Goal: Transaction & Acquisition: Download file/media

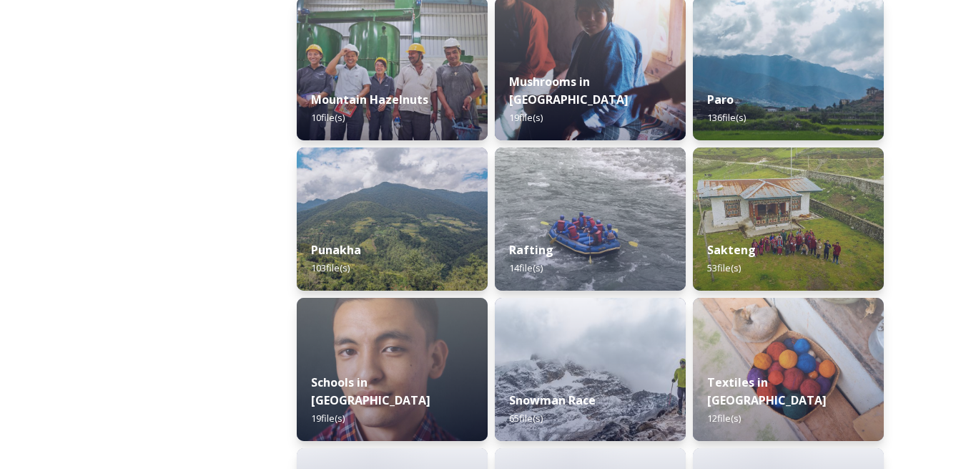
scroll to position [1288, 0]
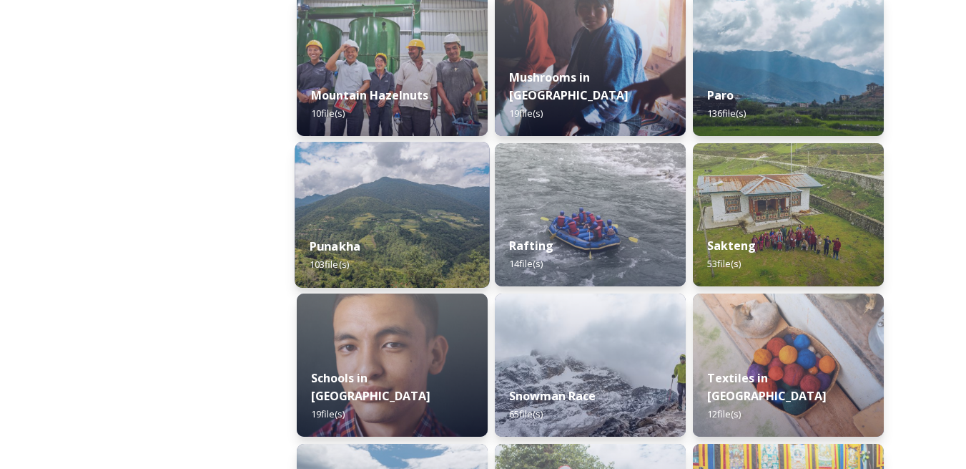
click at [426, 210] on img at bounding box center [392, 215] width 195 height 146
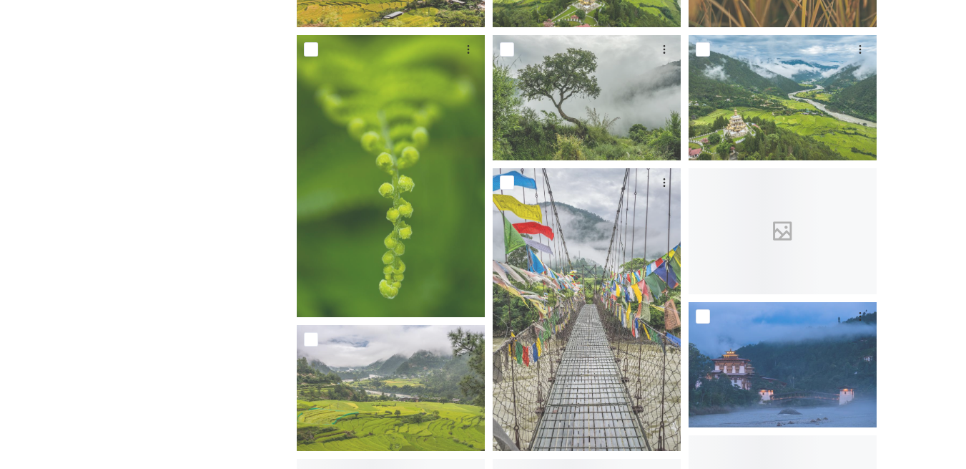
scroll to position [930, 0]
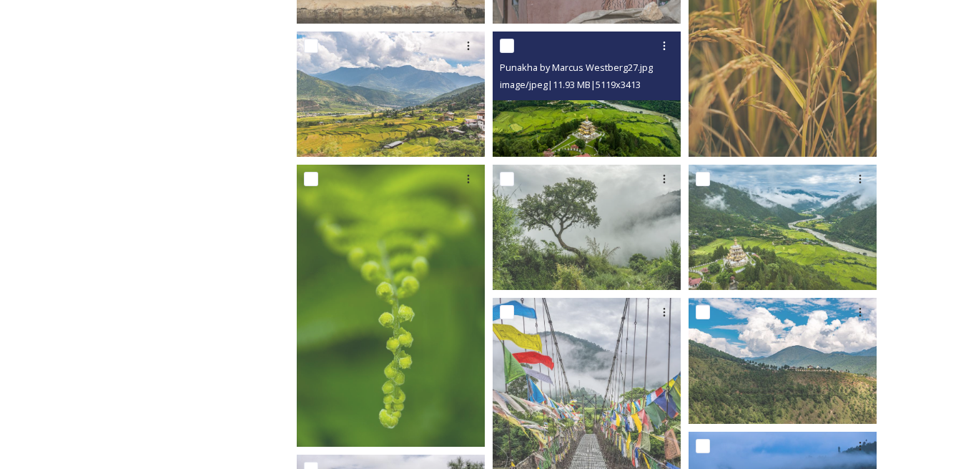
click at [505, 44] on input "checkbox" at bounding box center [507, 46] width 14 height 14
checkbox input "true"
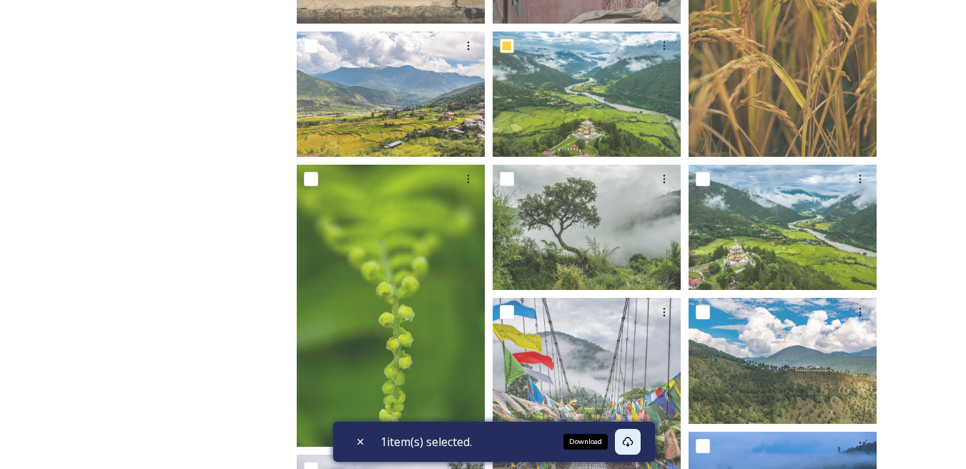
click at [630, 443] on icon at bounding box center [627, 441] width 11 height 11
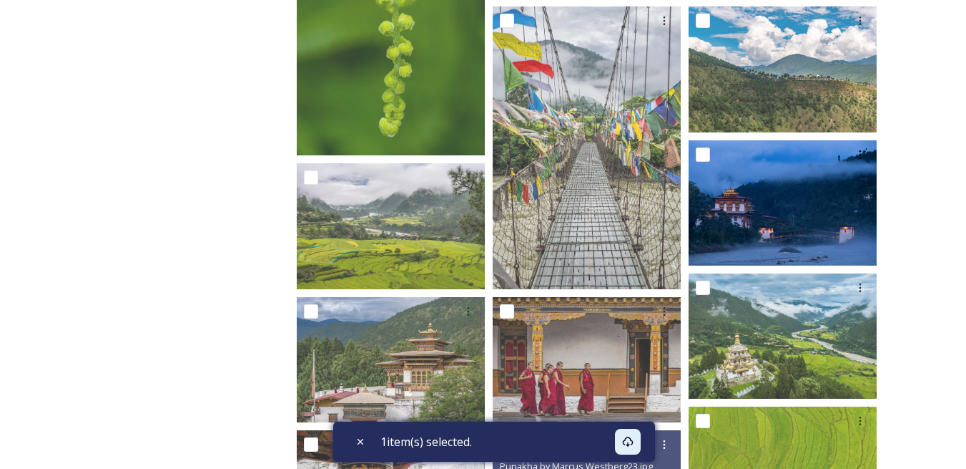
scroll to position [1216, 0]
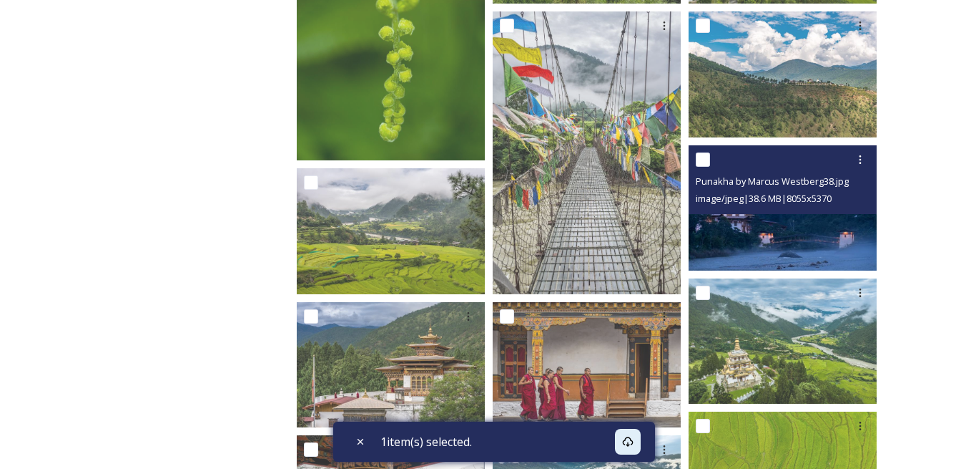
click at [708, 162] on input "checkbox" at bounding box center [703, 159] width 14 height 14
checkbox input "true"
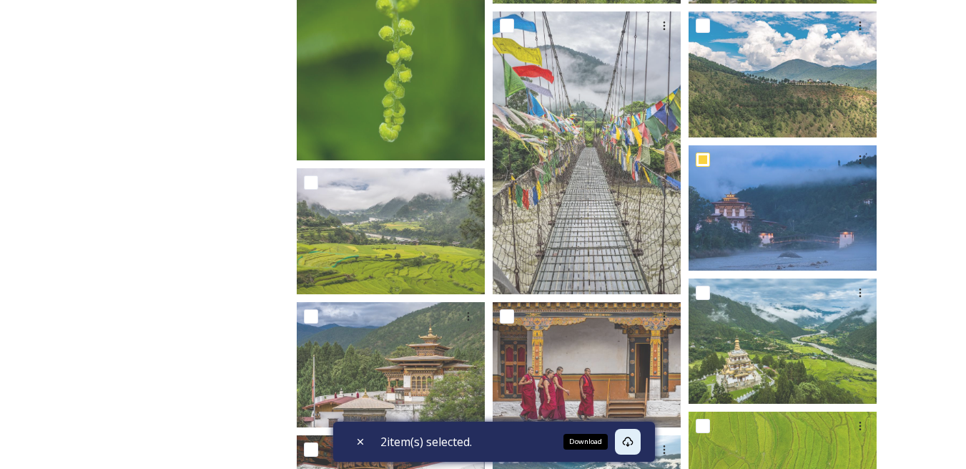
click at [637, 433] on div "Download" at bounding box center [628, 442] width 26 height 26
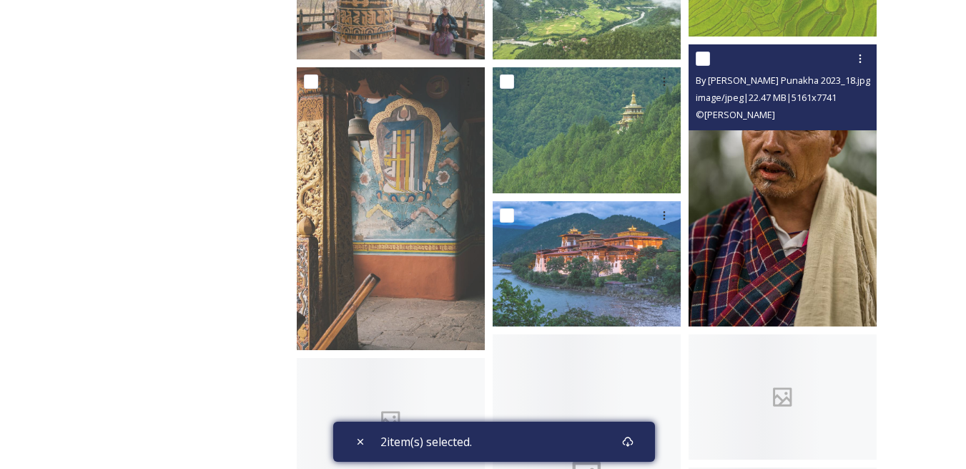
scroll to position [2003, 0]
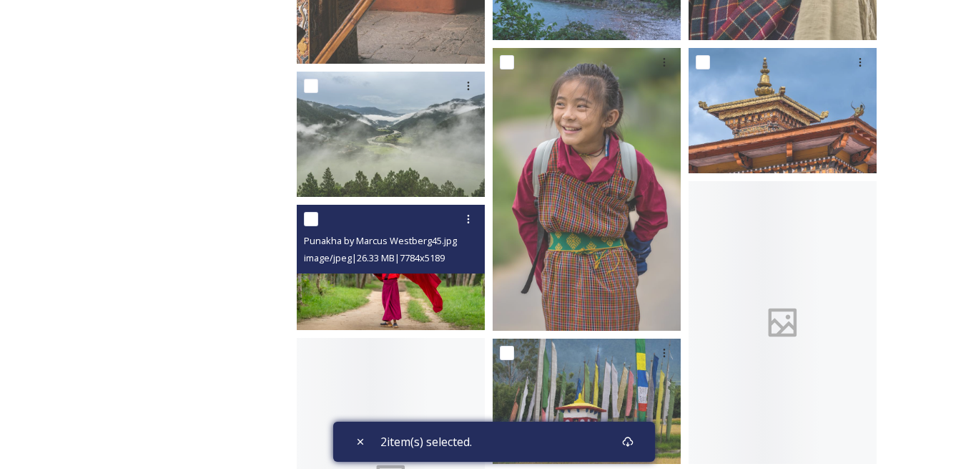
click at [307, 224] on input "checkbox" at bounding box center [311, 219] width 14 height 14
checkbox input "true"
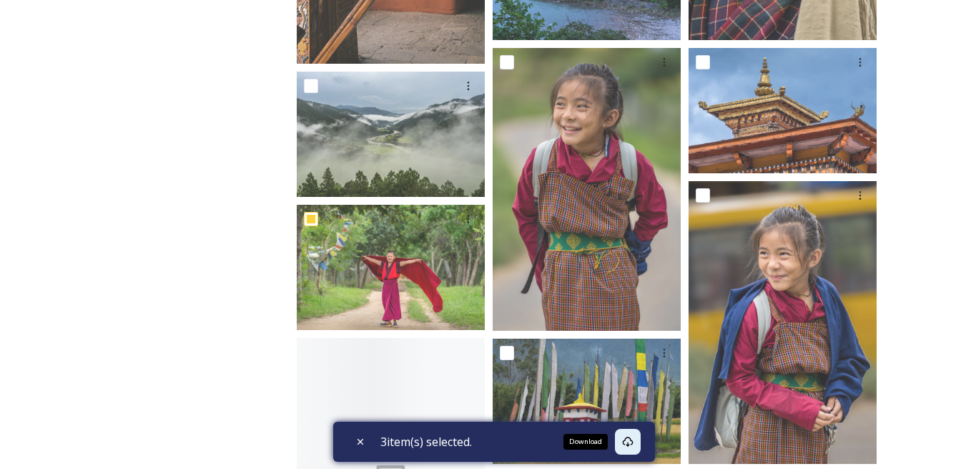
click at [637, 435] on div "Download" at bounding box center [628, 442] width 26 height 26
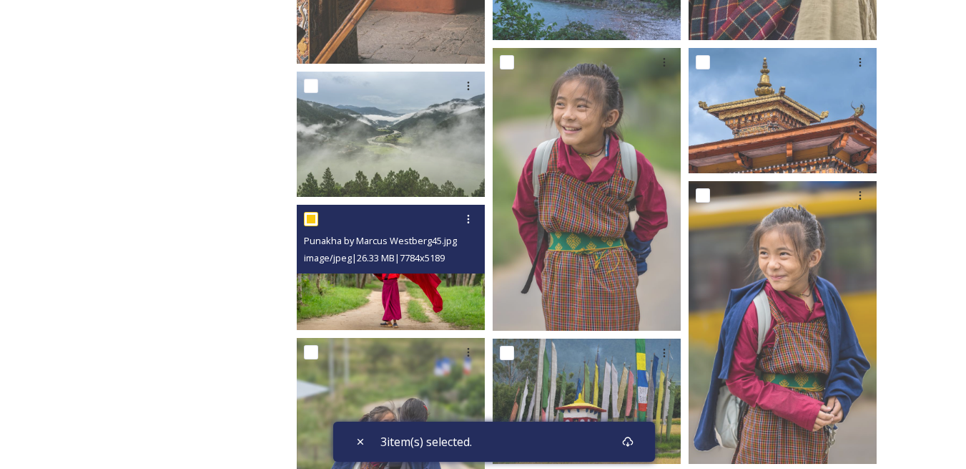
click at [398, 279] on img at bounding box center [391, 267] width 188 height 125
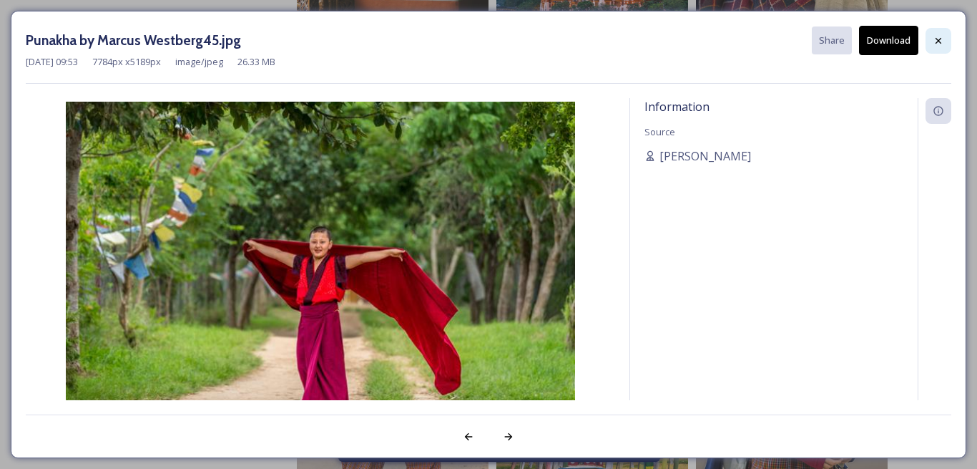
click at [933, 41] on icon at bounding box center [938, 40] width 11 height 11
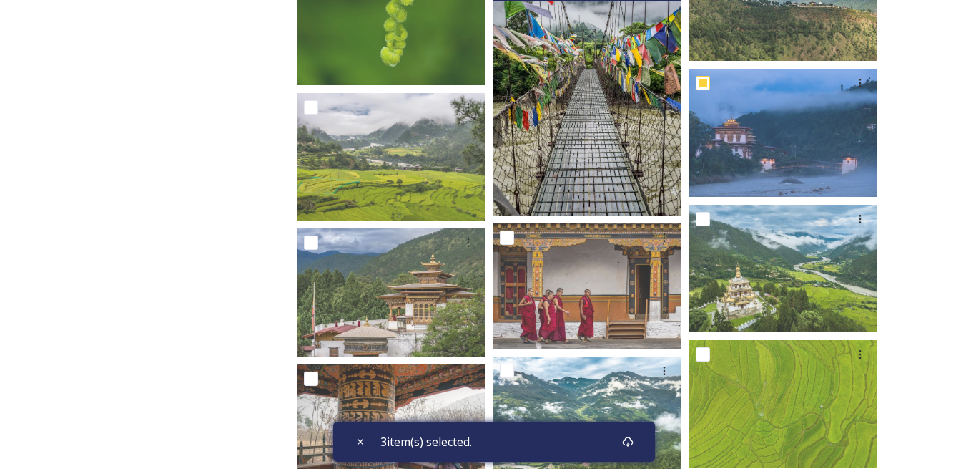
scroll to position [1288, 0]
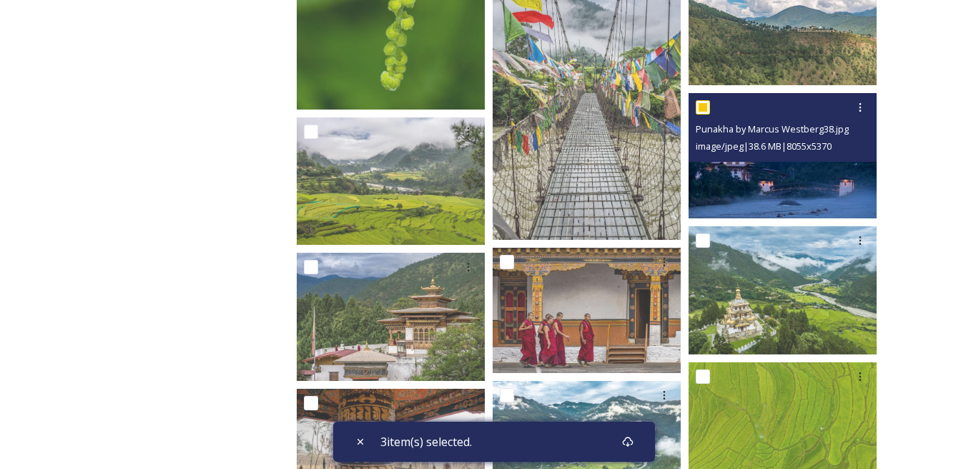
click at [763, 170] on img at bounding box center [783, 155] width 188 height 125
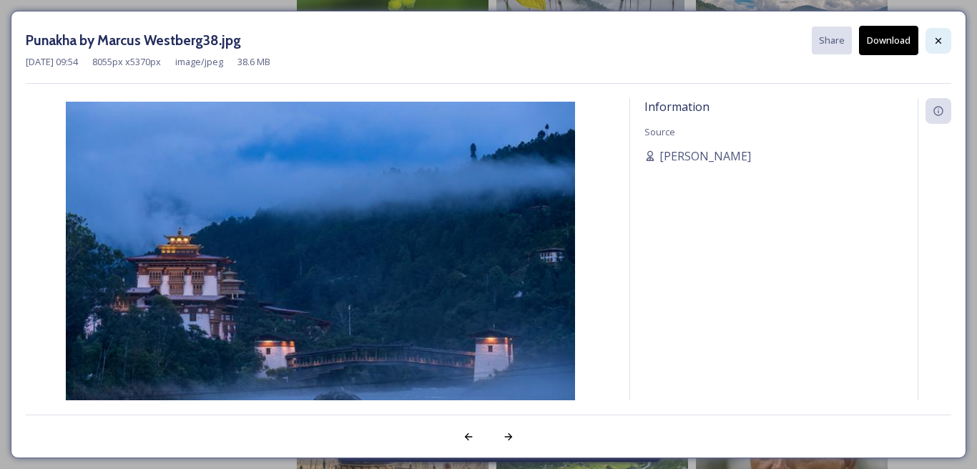
click at [944, 37] on div at bounding box center [939, 41] width 26 height 26
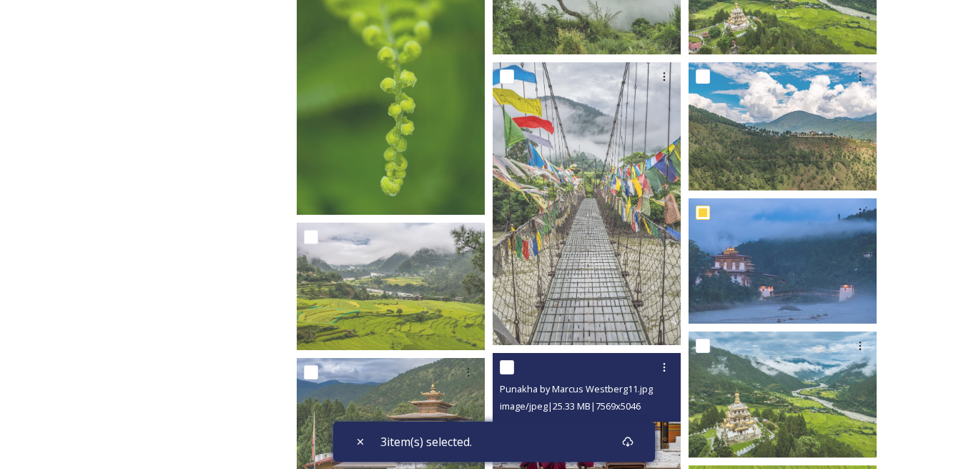
scroll to position [1145, 0]
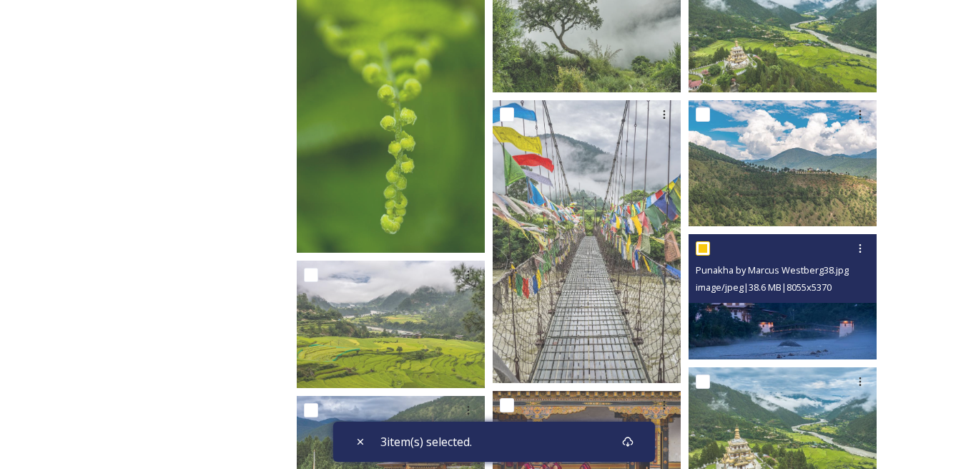
click at [710, 248] on input "checkbox" at bounding box center [703, 248] width 14 height 14
checkbox input "false"
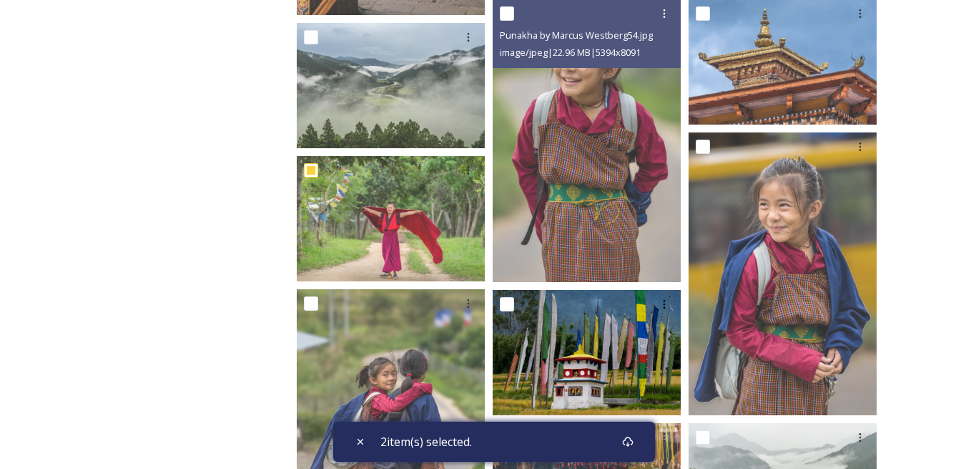
scroll to position [2146, 0]
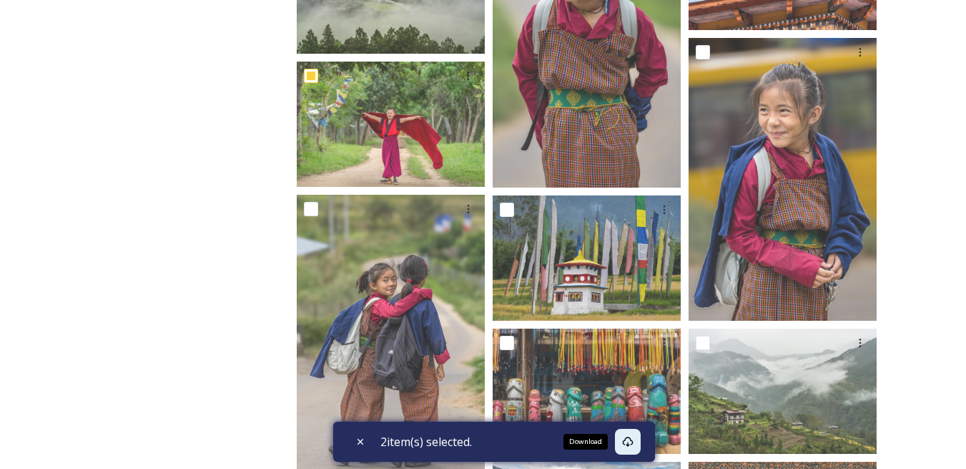
click at [633, 439] on icon at bounding box center [627, 441] width 11 height 10
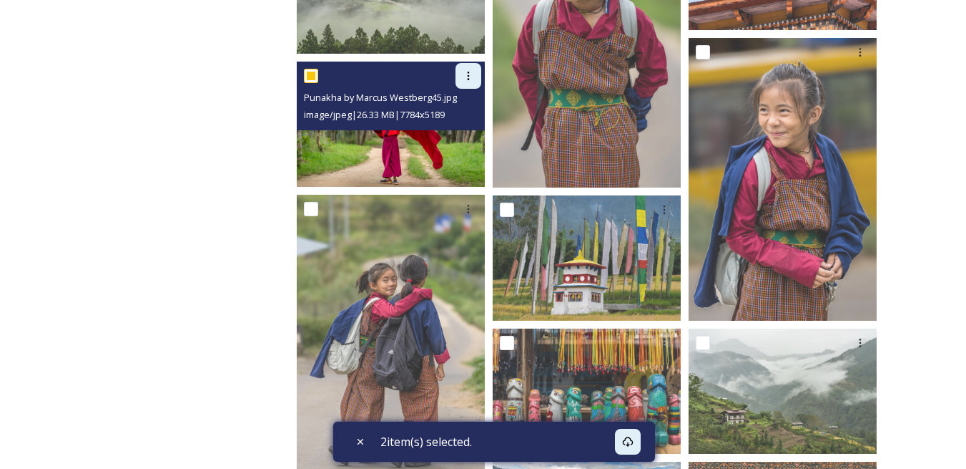
click at [464, 75] on icon at bounding box center [468, 75] width 11 height 11
click at [453, 129] on span "Download" at bounding box center [452, 135] width 44 height 14
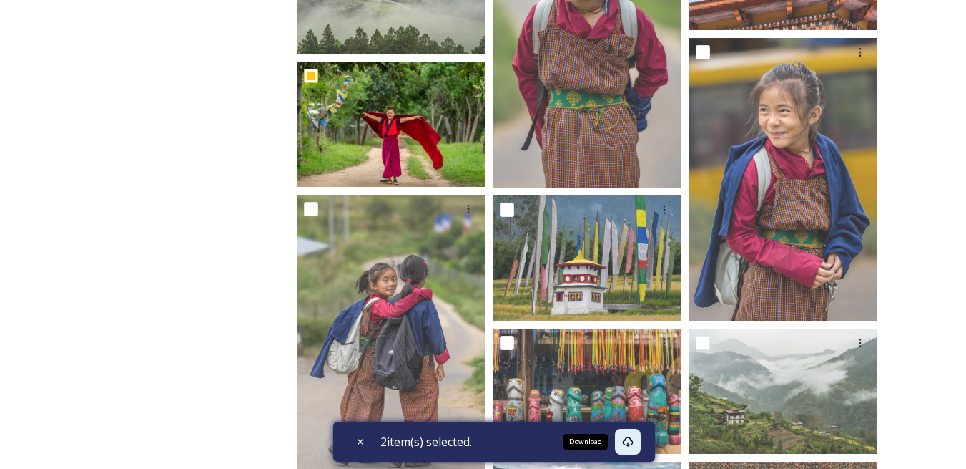
click at [634, 436] on icon at bounding box center [627, 441] width 11 height 11
click at [634, 437] on icon at bounding box center [627, 441] width 11 height 11
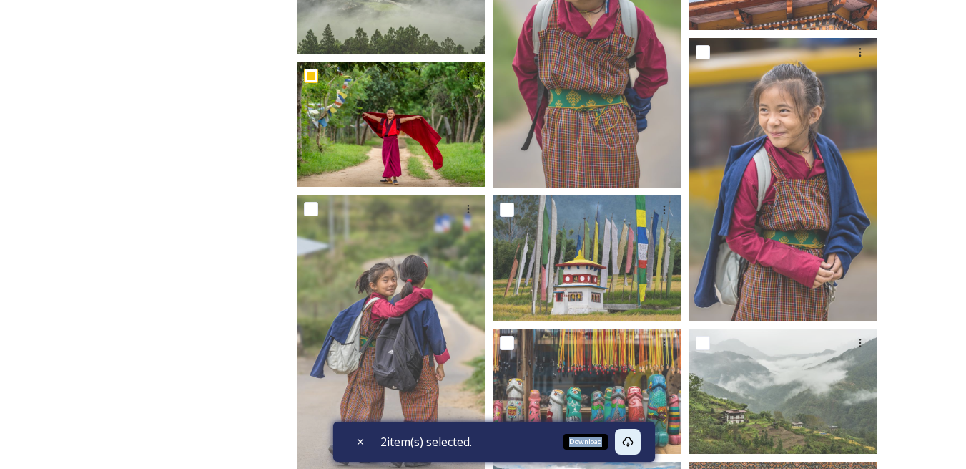
click at [634, 437] on icon at bounding box center [627, 441] width 11 height 11
click at [362, 442] on icon at bounding box center [360, 441] width 11 height 11
checkbox input "false"
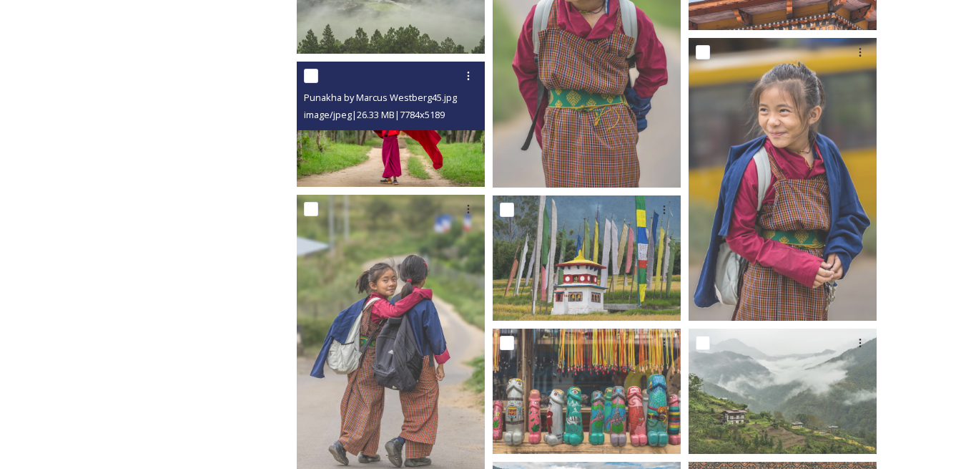
click at [310, 74] on input "checkbox" at bounding box center [311, 76] width 14 height 14
checkbox input "true"
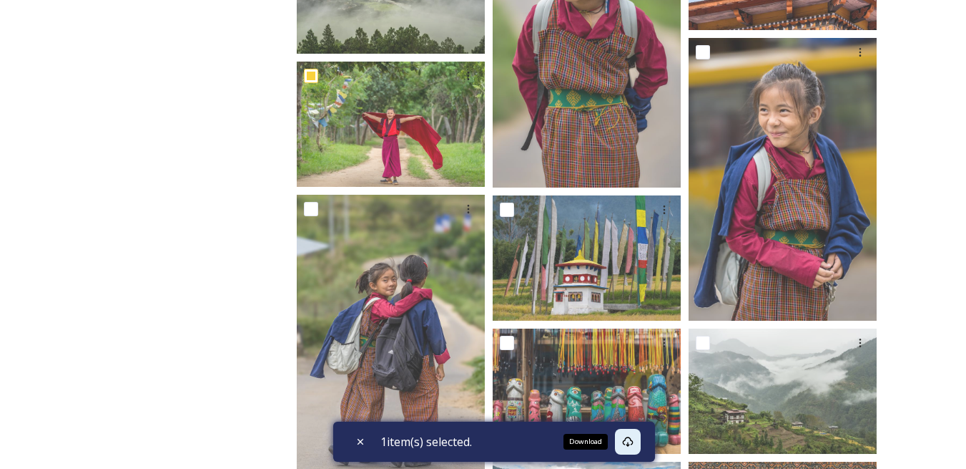
click at [625, 439] on div "Download" at bounding box center [628, 442] width 26 height 26
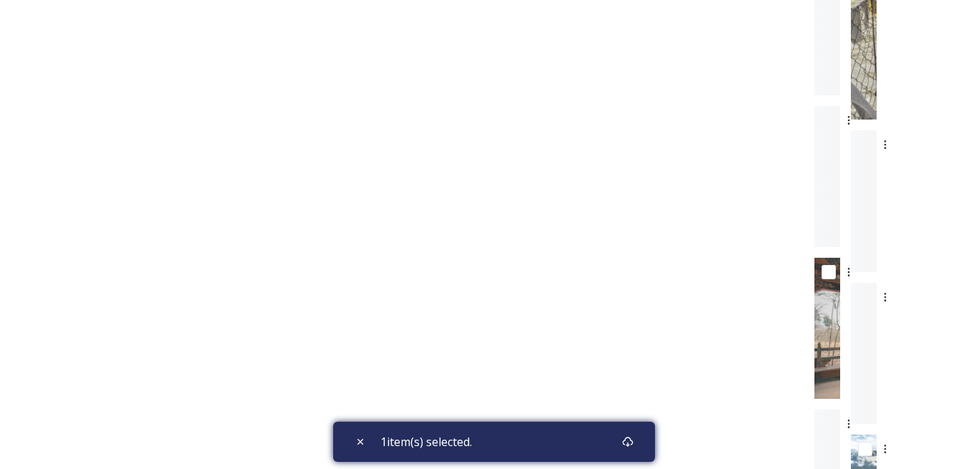
scroll to position [2172, 0]
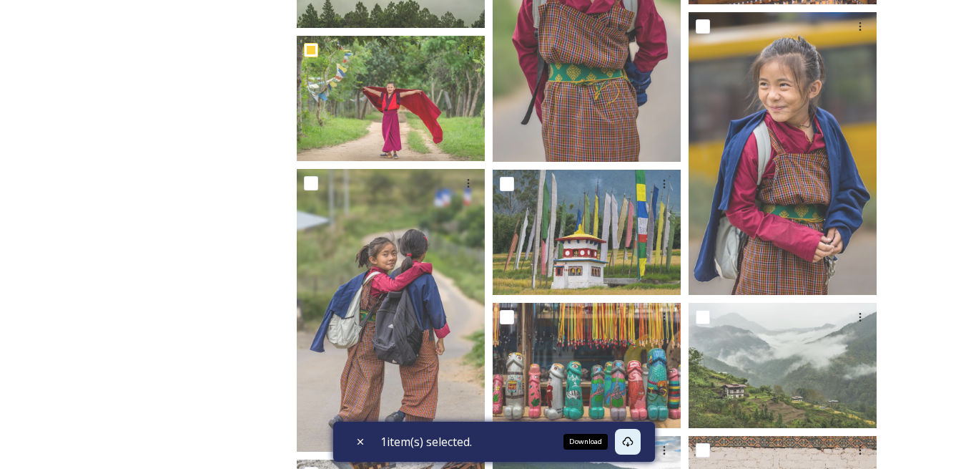
click at [631, 442] on icon at bounding box center [627, 441] width 11 height 11
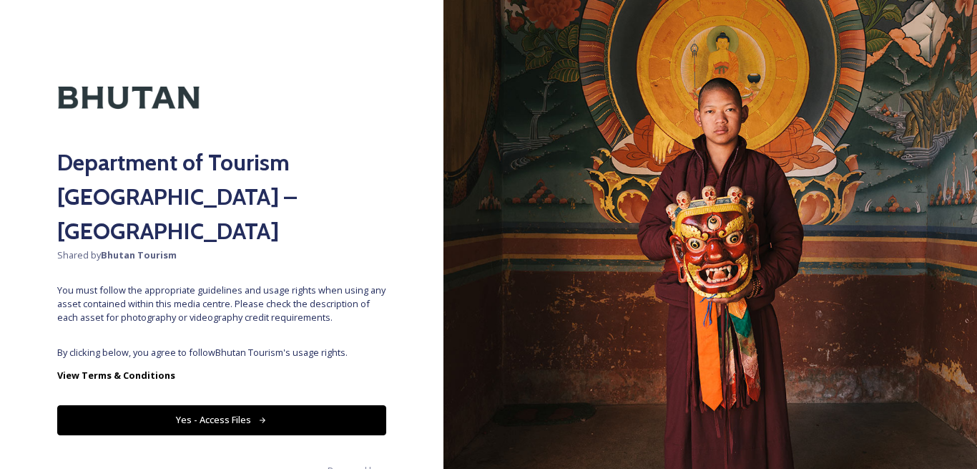
click at [241, 405] on button "Yes - Access Files" at bounding box center [221, 419] width 329 height 29
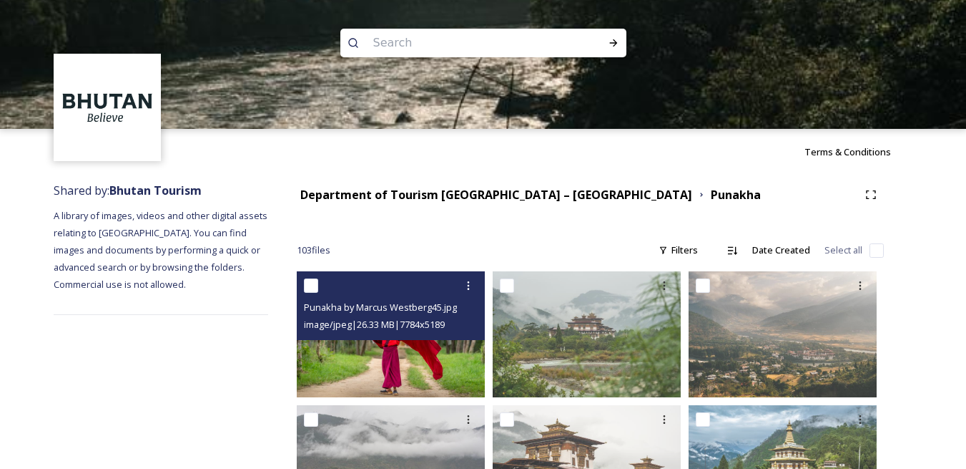
click at [314, 285] on input "checkbox" at bounding box center [311, 285] width 14 height 14
checkbox input "true"
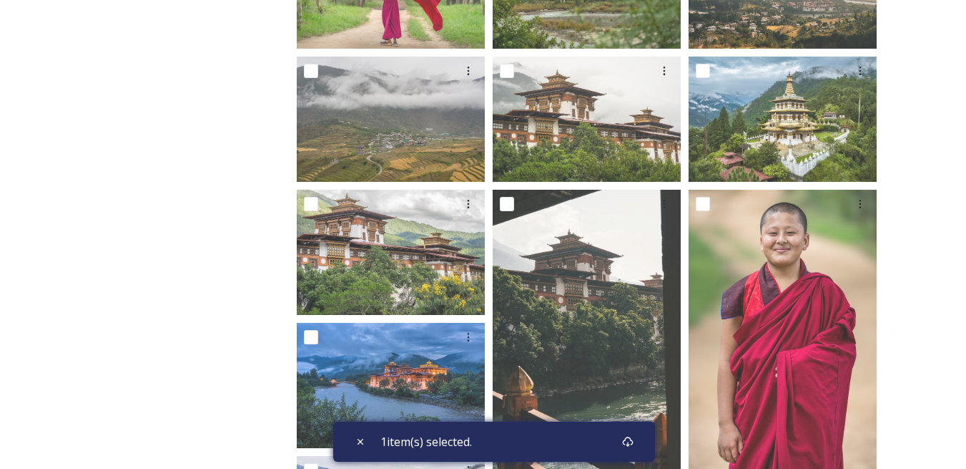
scroll to position [429, 0]
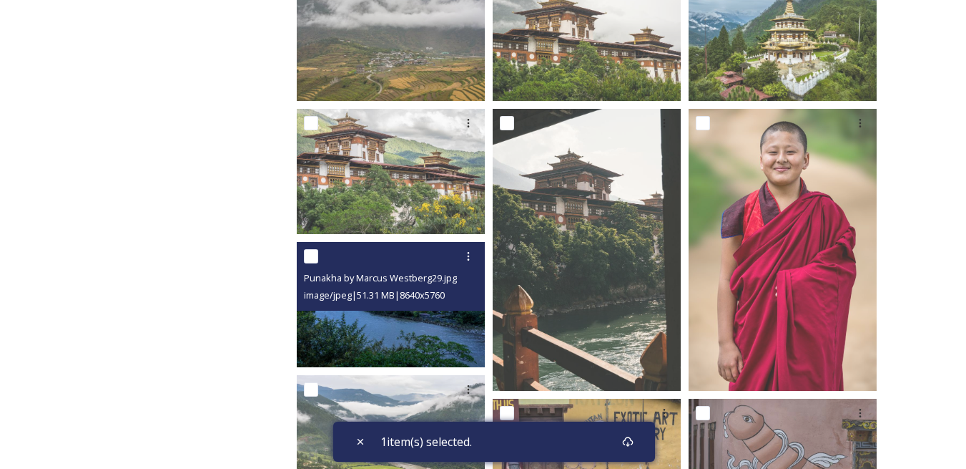
click at [310, 258] on input "checkbox" at bounding box center [311, 256] width 14 height 14
checkbox input "true"
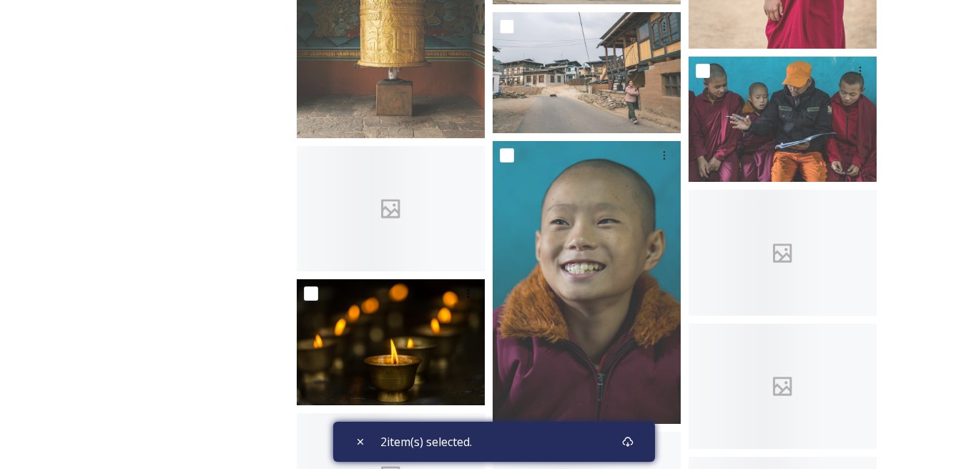
scroll to position [4507, 0]
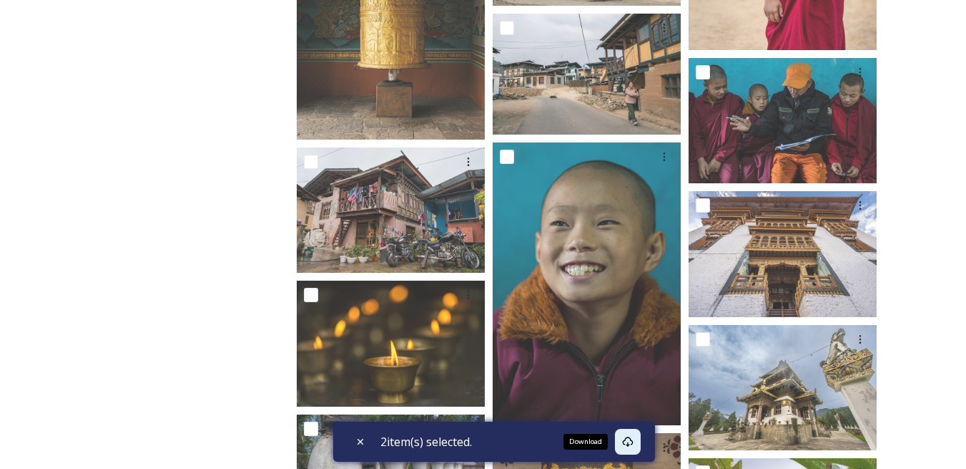
click at [634, 439] on icon at bounding box center [627, 441] width 11 height 11
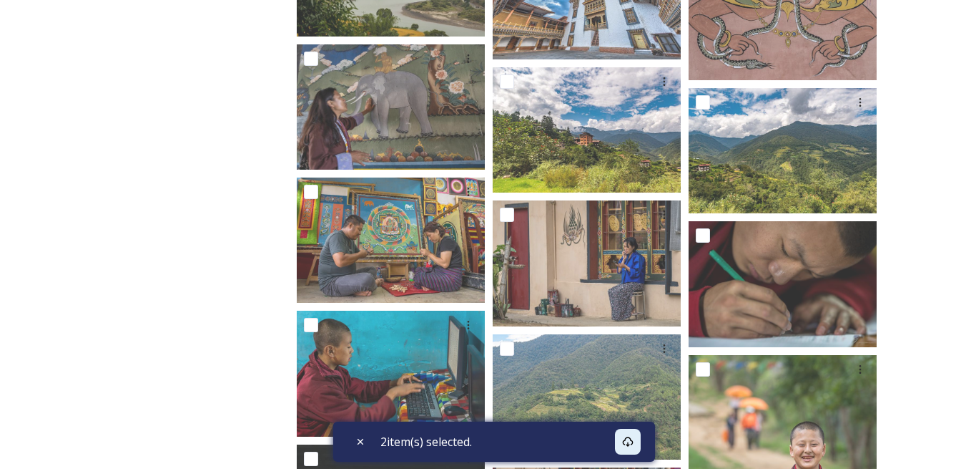
scroll to position [3649, 0]
